Goal: Task Accomplishment & Management: Use online tool/utility

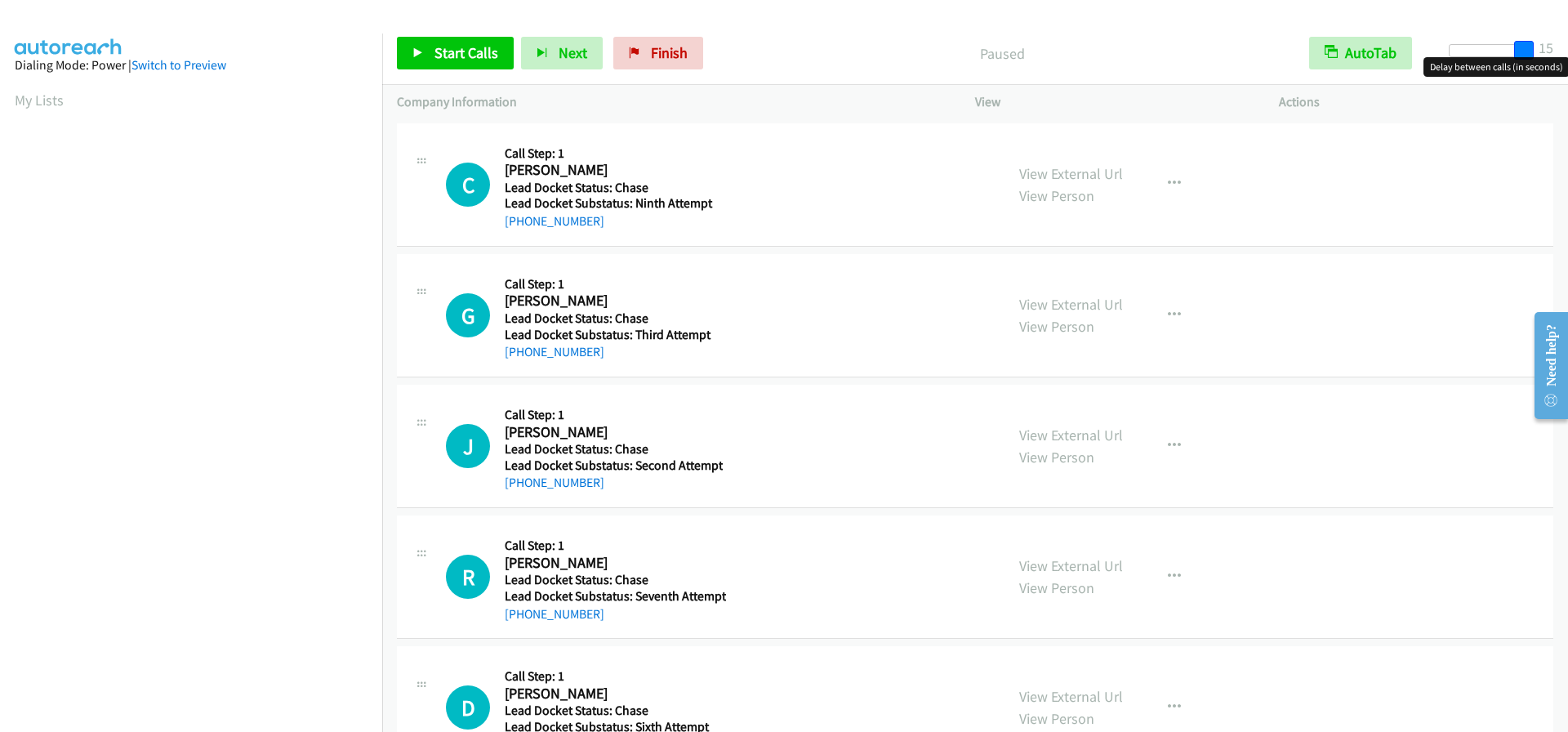
drag, startPoint x: 1459, startPoint y: 47, endPoint x: 1565, endPoint y: 46, distance: 106.0
click at [1565, 46] on div "Start Calls Pause Next Finish Paused AutoTab AutoTab 15" at bounding box center [975, 53] width 1186 height 63
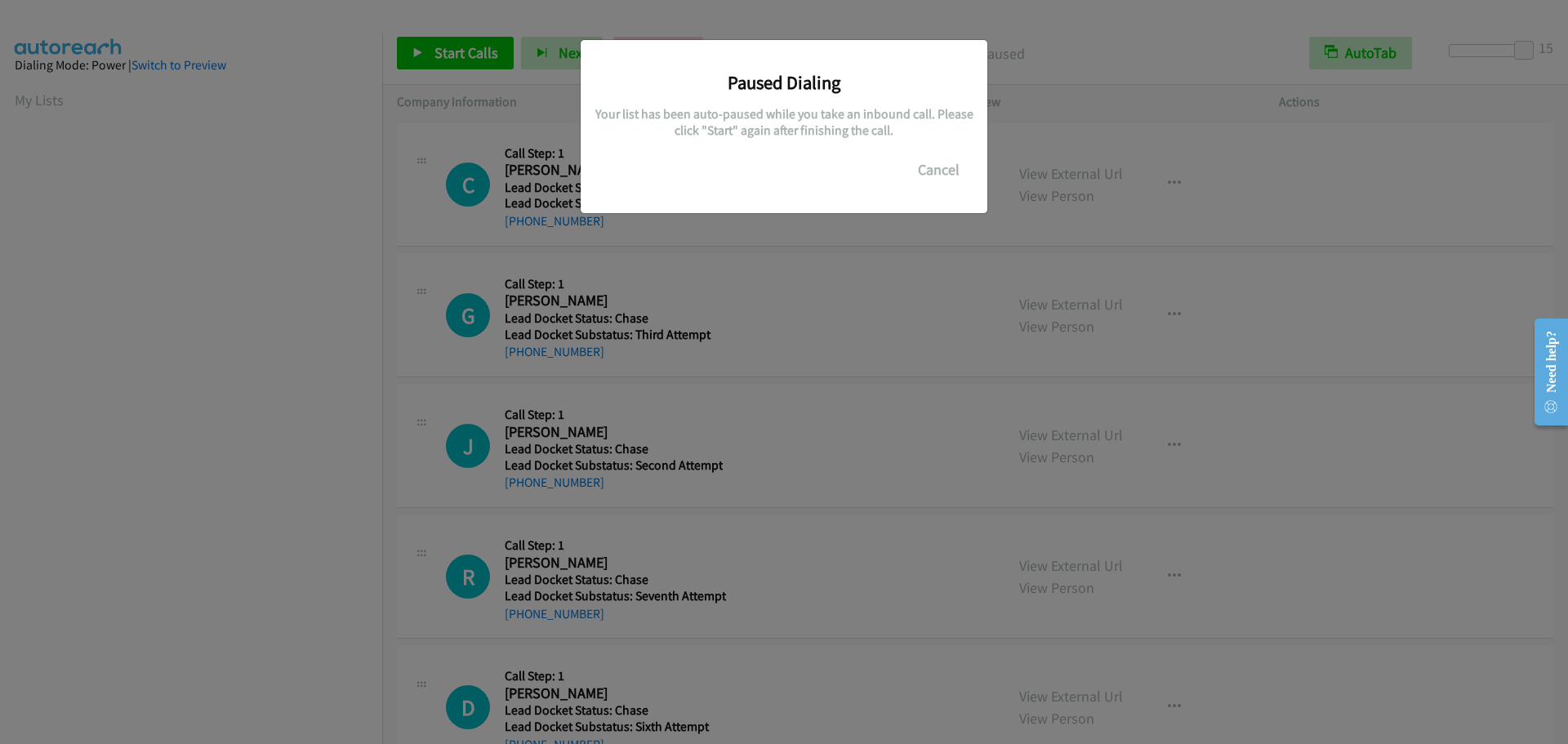
scroll to position [172, 0]
drag, startPoint x: 934, startPoint y: 171, endPoint x: 990, endPoint y: 191, distance: 59.5
click at [934, 171] on button "Cancel" at bounding box center [939, 170] width 72 height 33
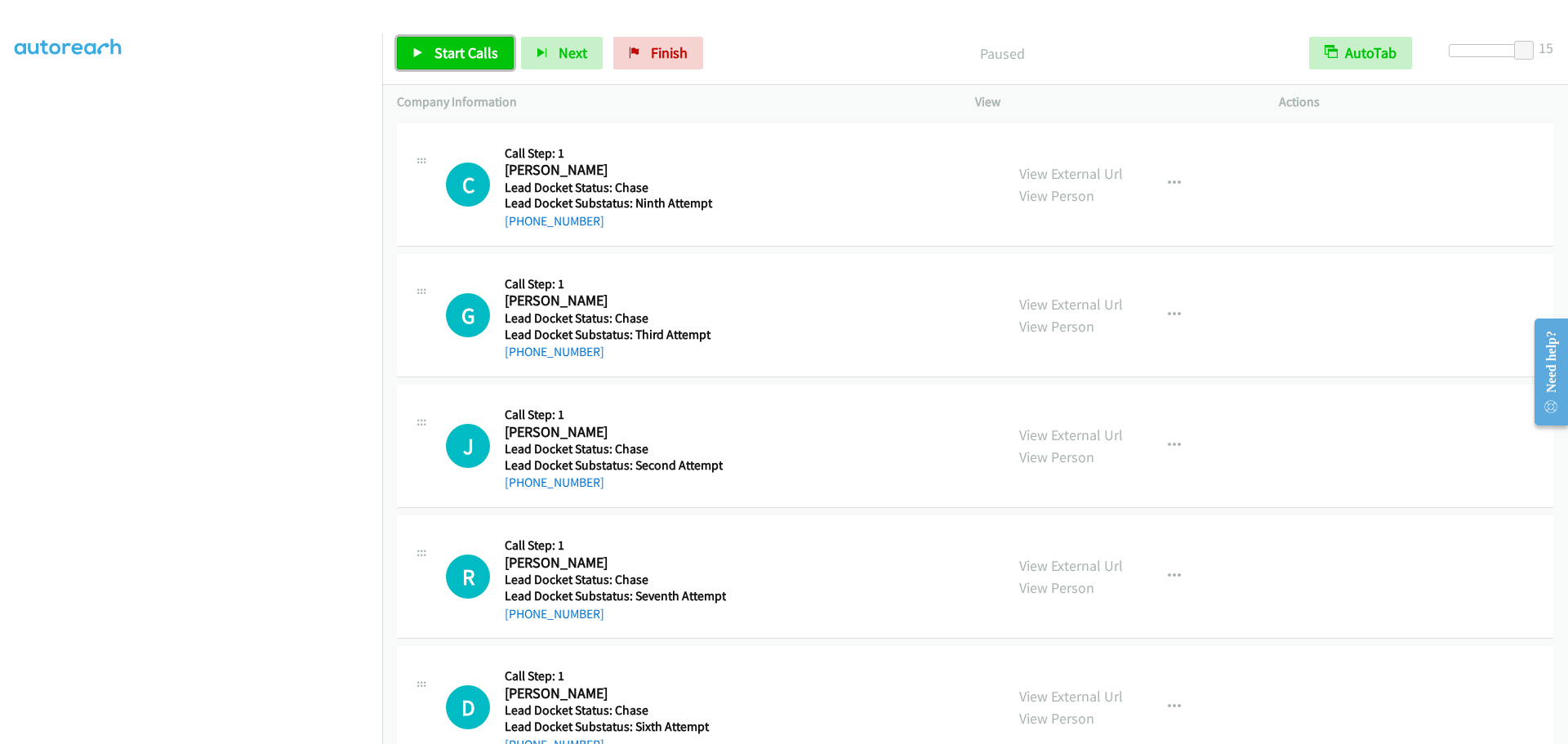
click at [472, 47] on span "Start Calls" at bounding box center [466, 53] width 64 height 19
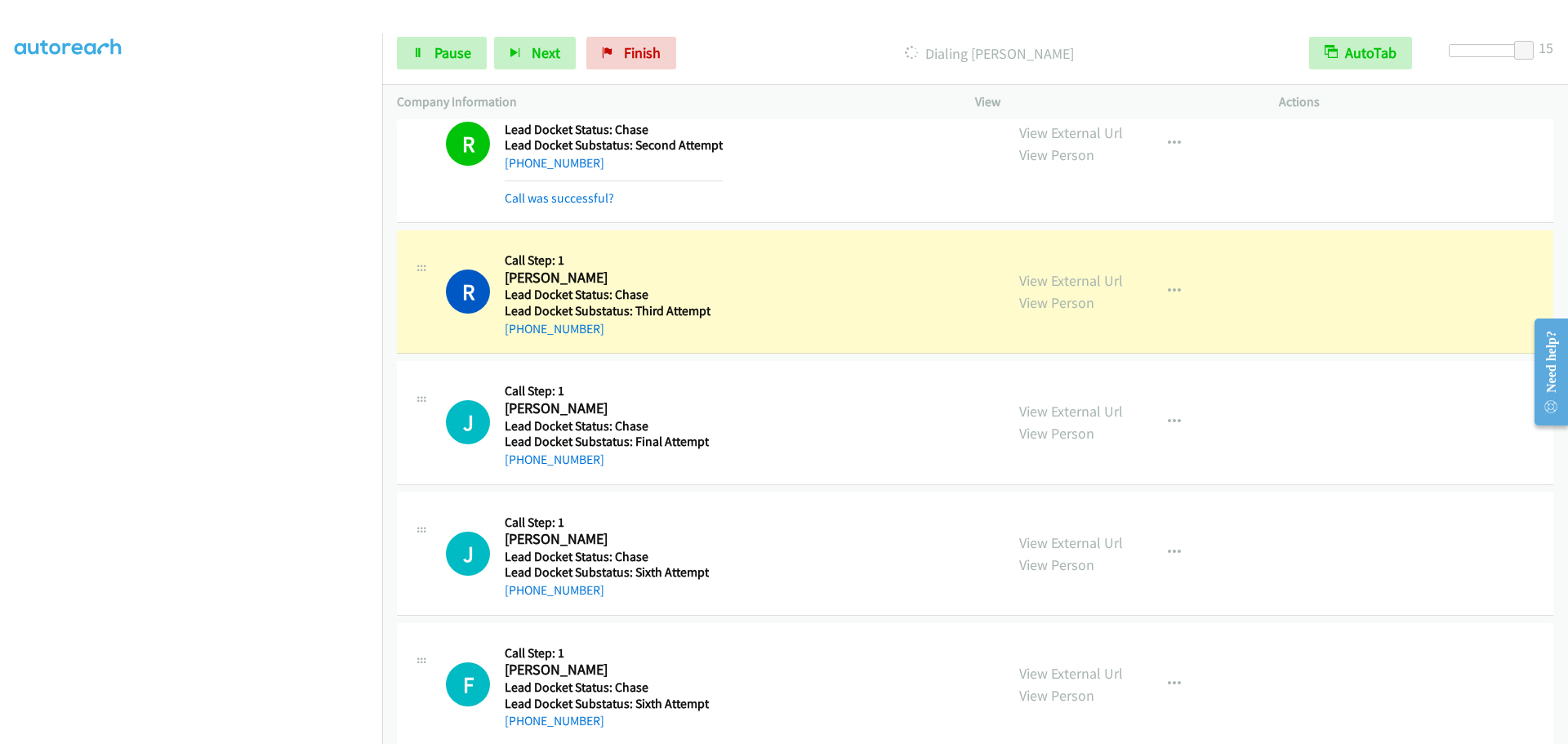
scroll to position [8205, 0]
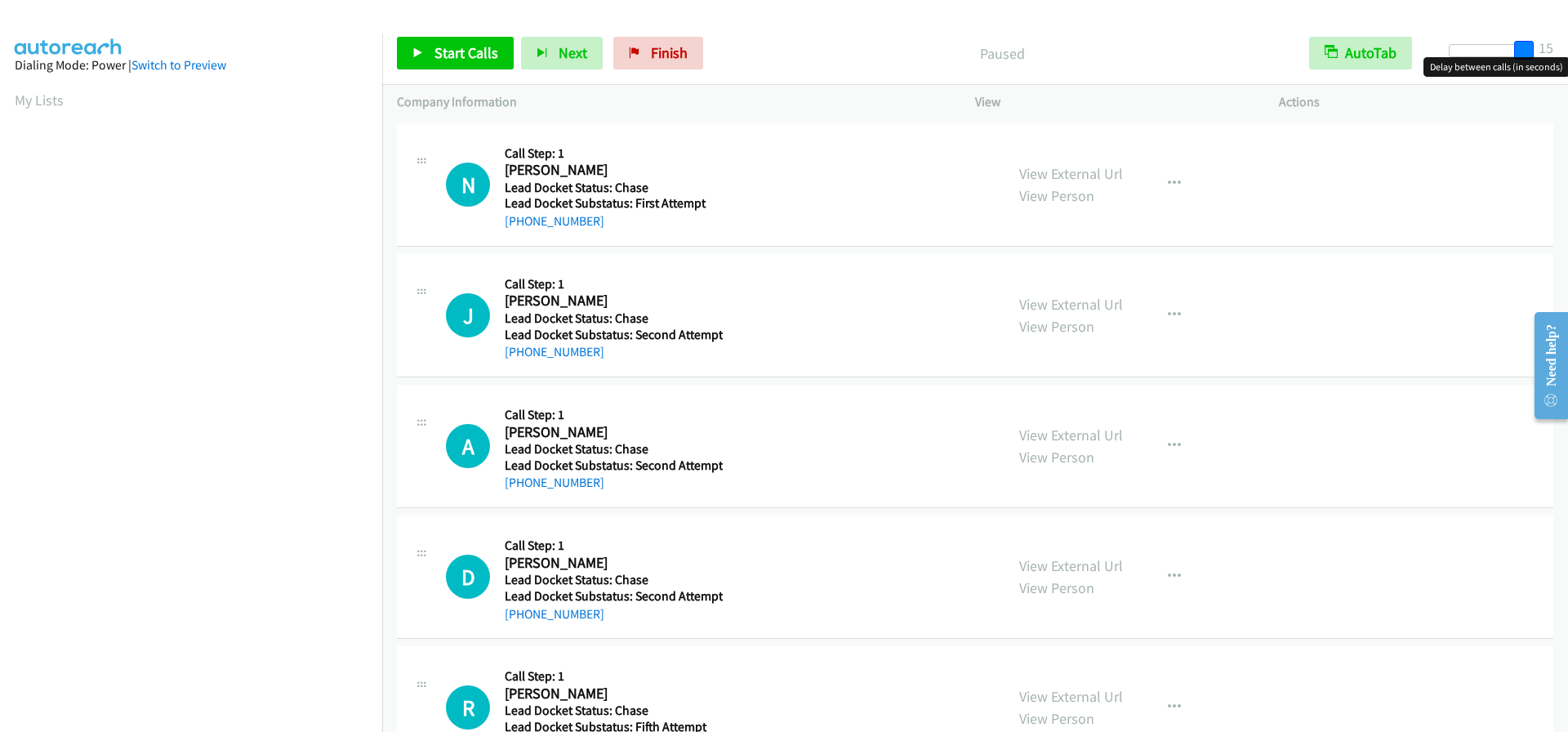
drag, startPoint x: 1462, startPoint y: 54, endPoint x: 1560, endPoint y: 51, distance: 98.0
click at [1560, 51] on div "Start Calls Pause Next Finish Paused AutoTab AutoTab 15" at bounding box center [975, 53] width 1186 height 63
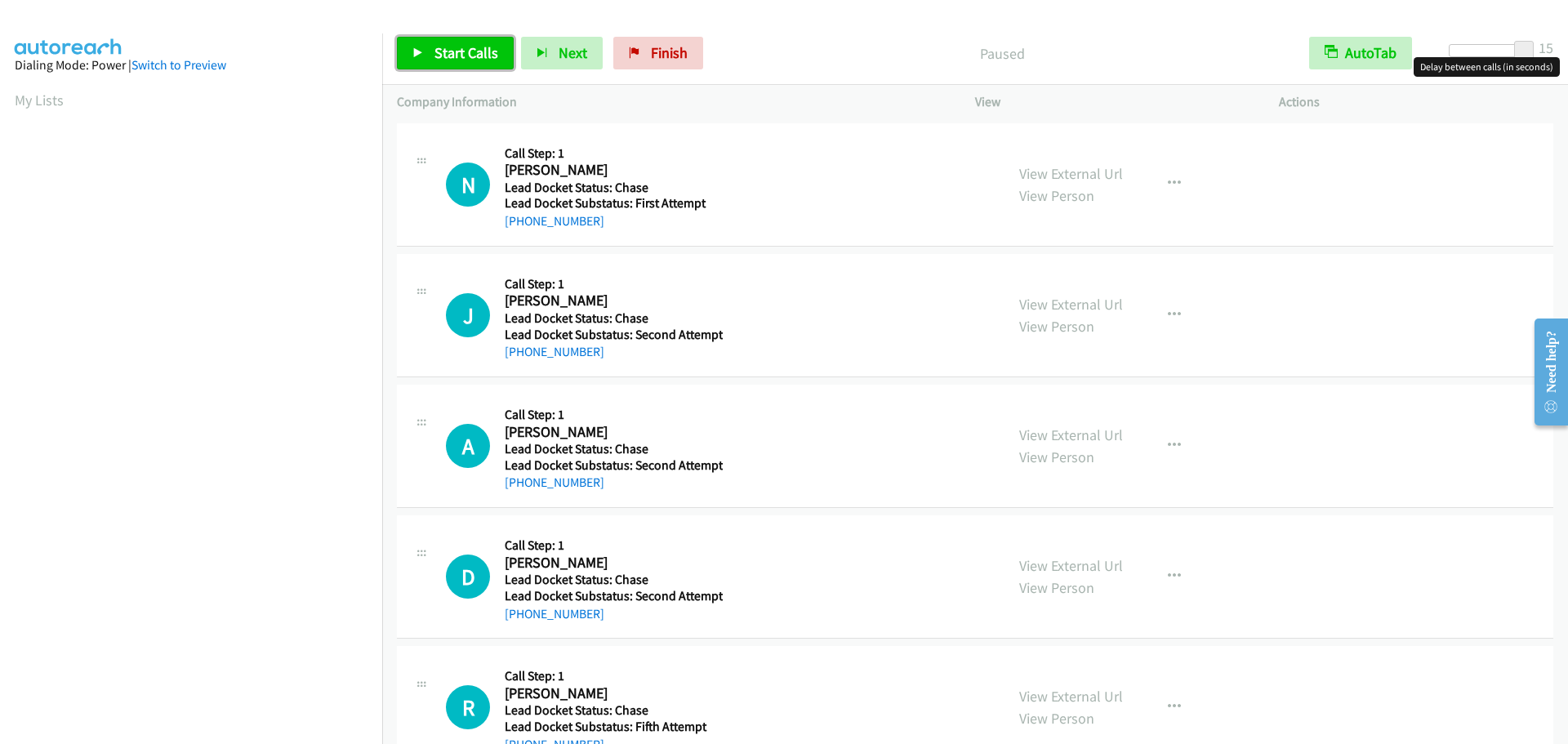
click at [474, 48] on span "Start Calls" at bounding box center [466, 53] width 64 height 19
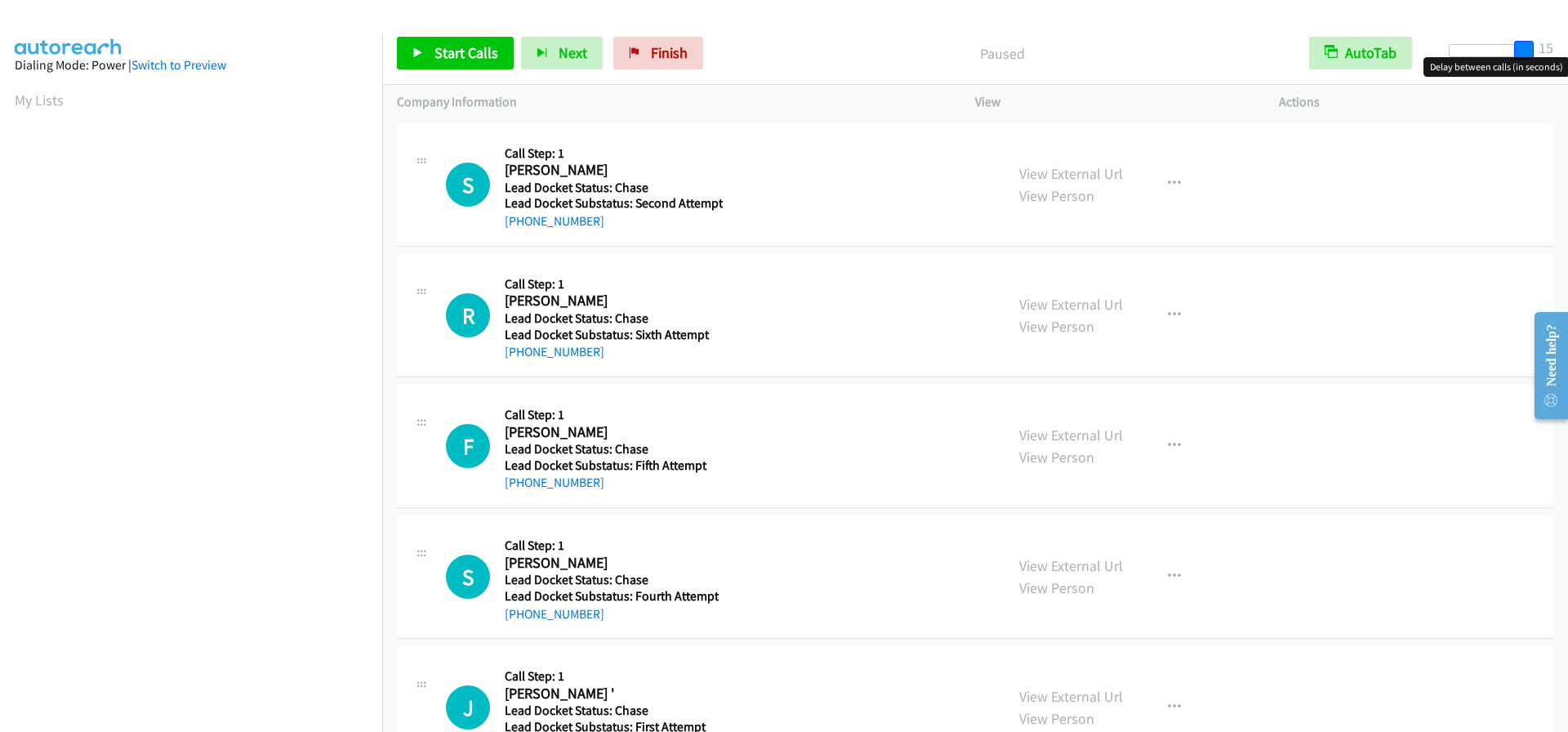
drag, startPoint x: 1459, startPoint y: 53, endPoint x: 1558, endPoint y: 53, distance: 99.0
click at [1558, 53] on div "Start Calls Pause Next Finish Paused AutoTab AutoTab 15" at bounding box center [975, 53] width 1186 height 63
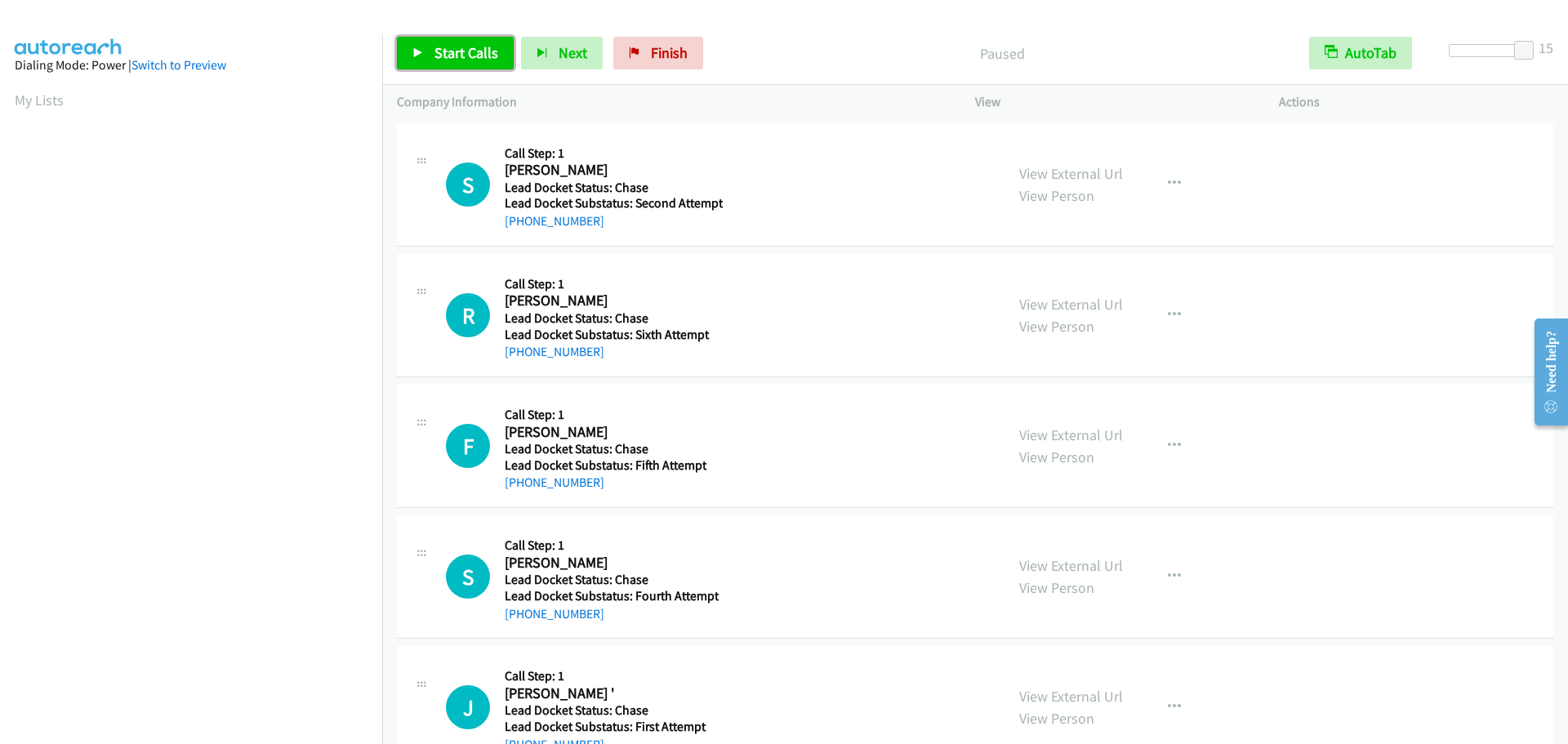
click at [463, 48] on span "Start Calls" at bounding box center [466, 53] width 64 height 19
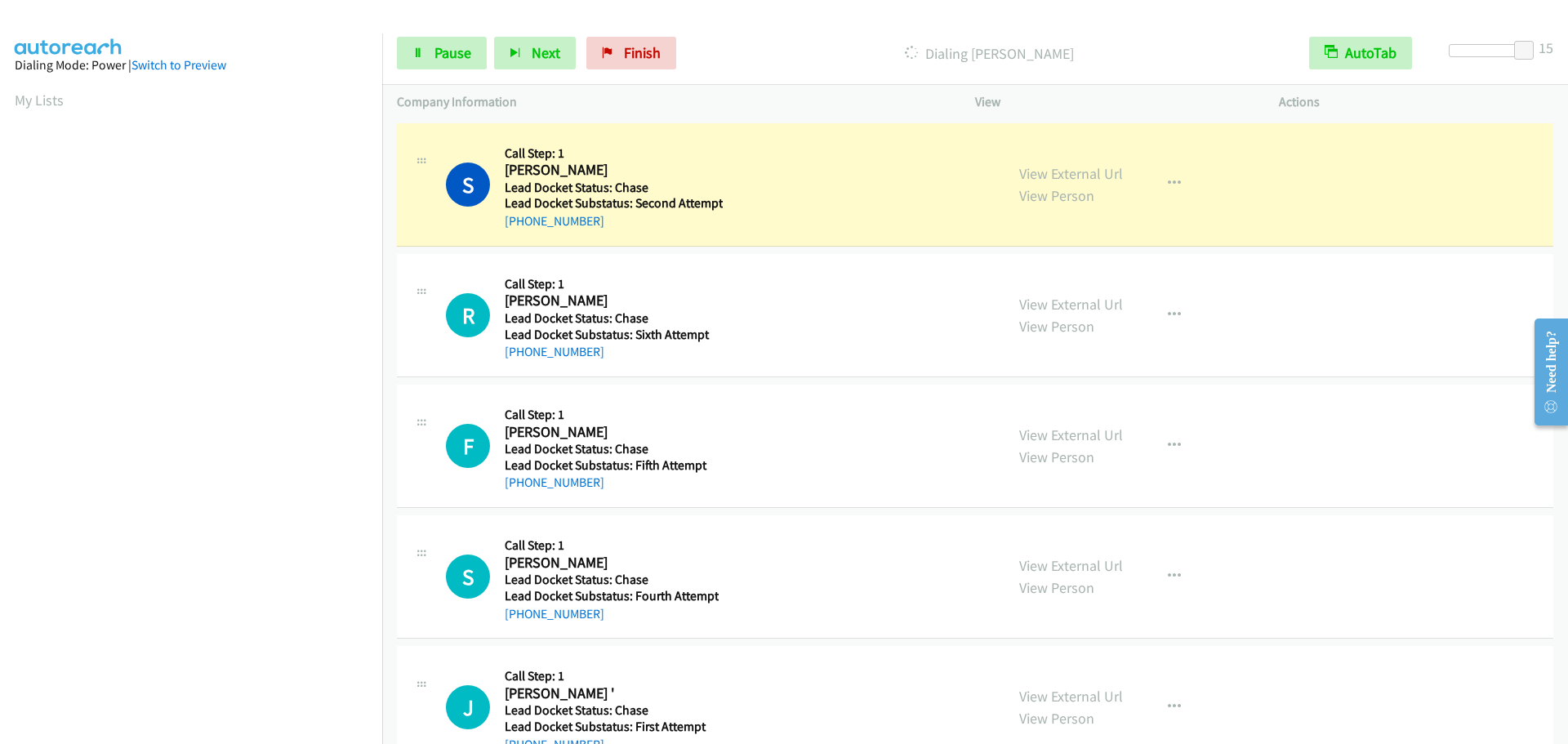
scroll to position [172, 0]
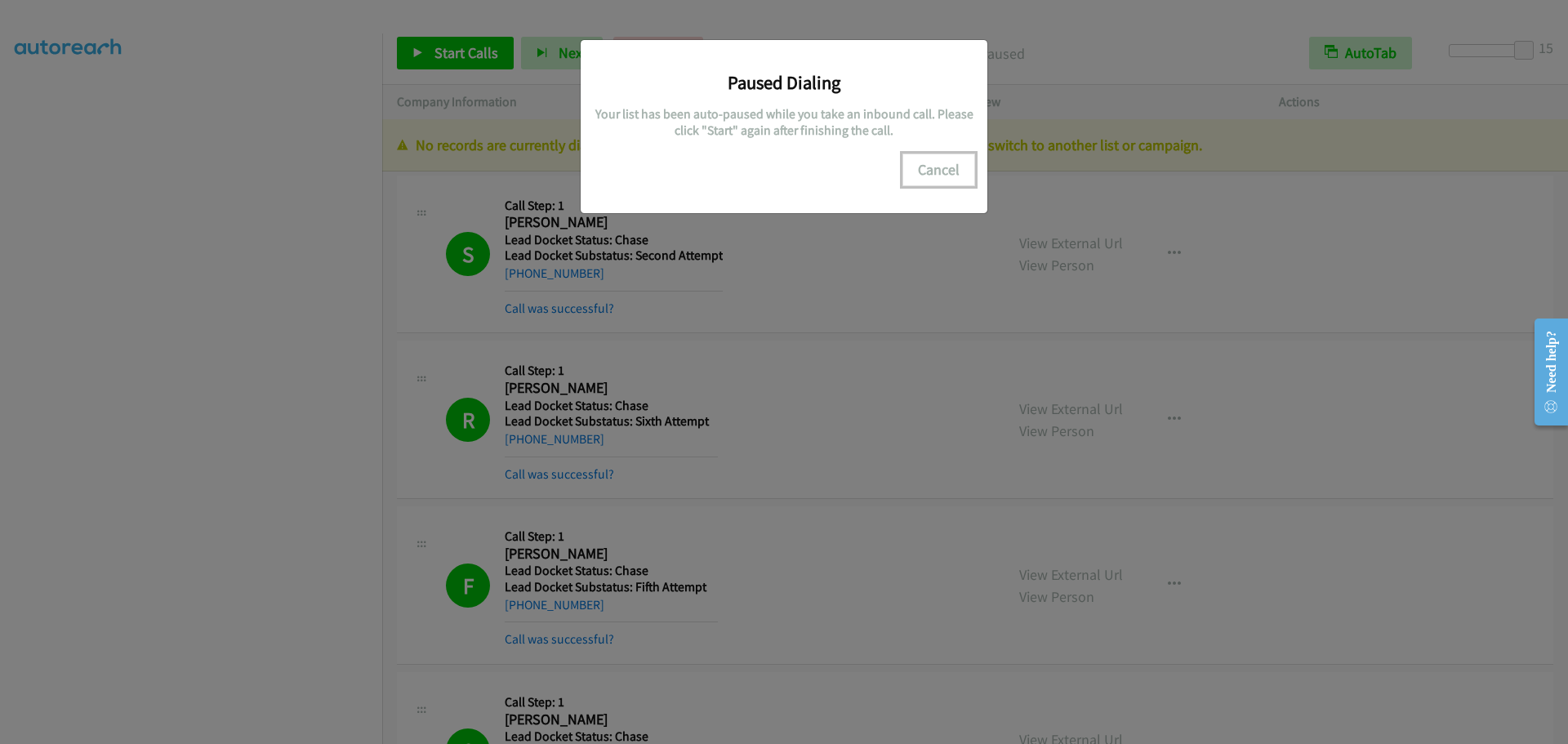
click at [950, 171] on button "Cancel" at bounding box center [939, 170] width 72 height 33
